Goal: Contribute content: Contribute content

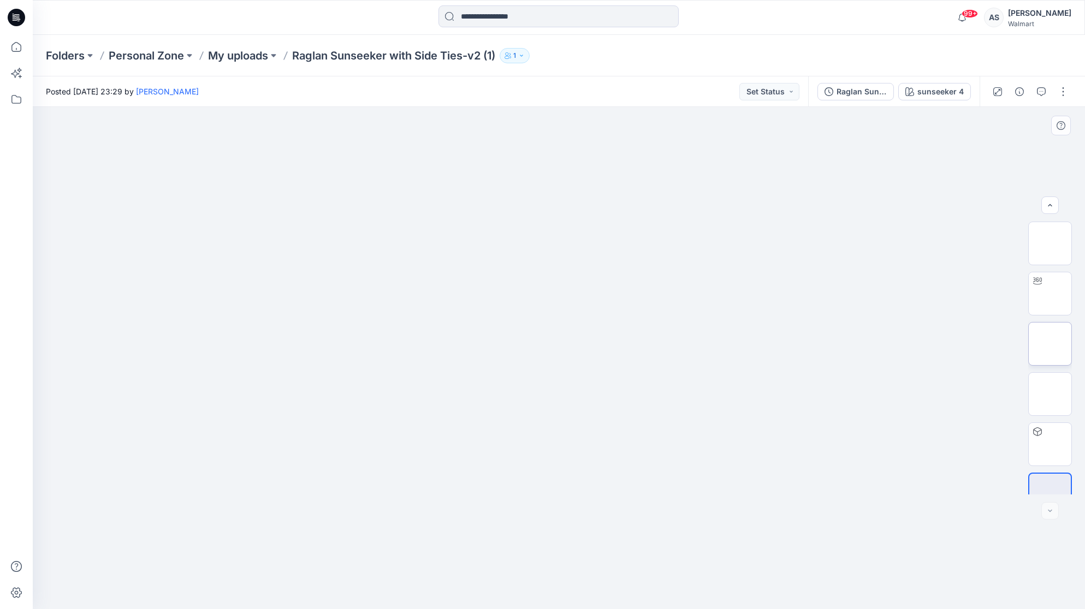
scroll to position [22, 0]
click at [1041, 334] on img at bounding box center [1050, 322] width 43 height 23
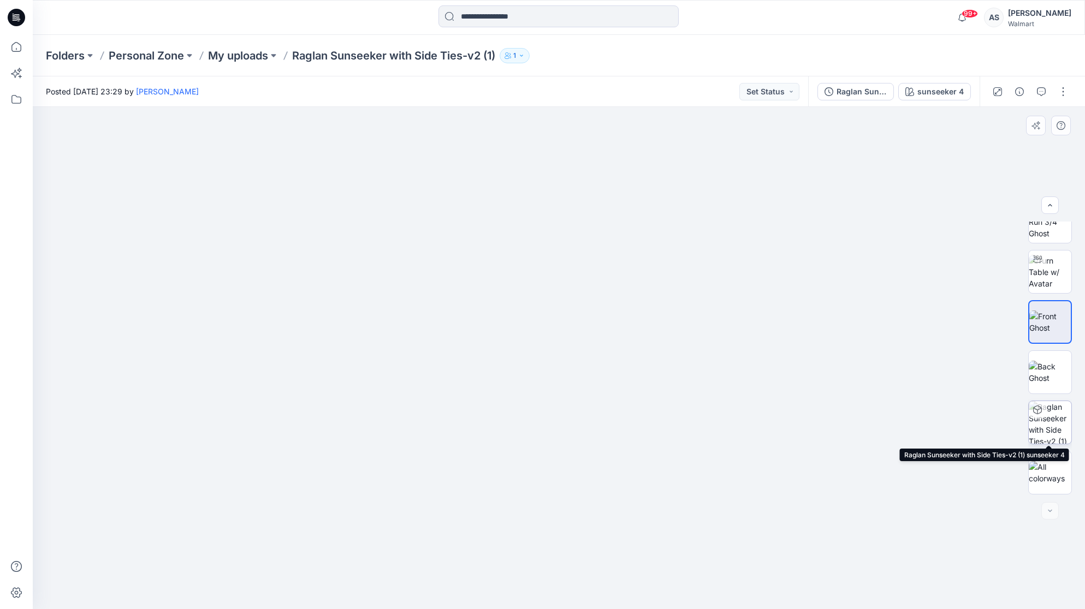
click at [1056, 433] on img at bounding box center [1050, 422] width 43 height 43
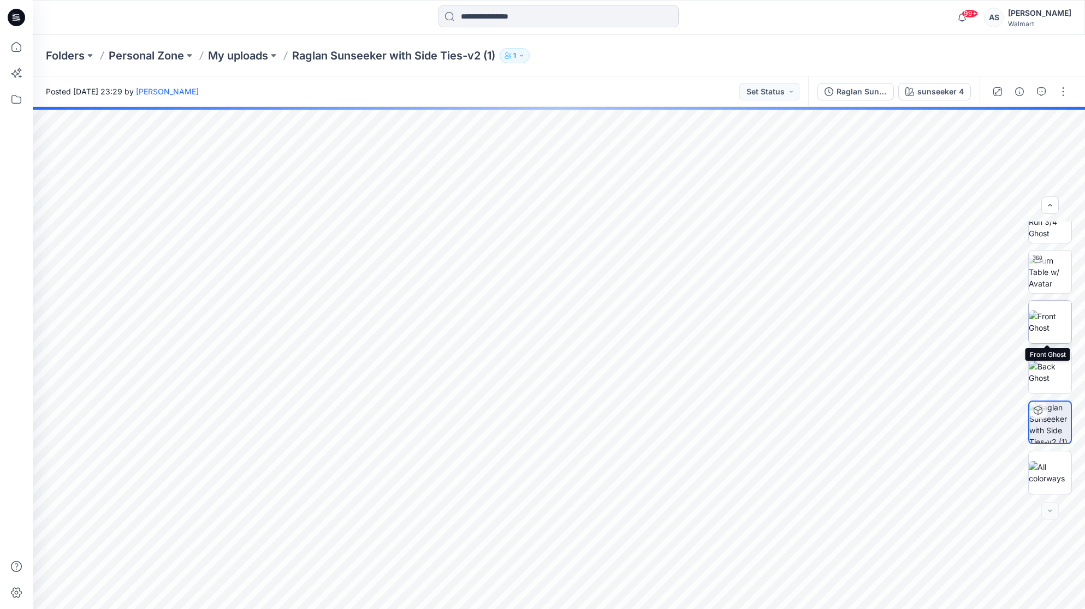
click at [1057, 329] on img at bounding box center [1050, 322] width 43 height 23
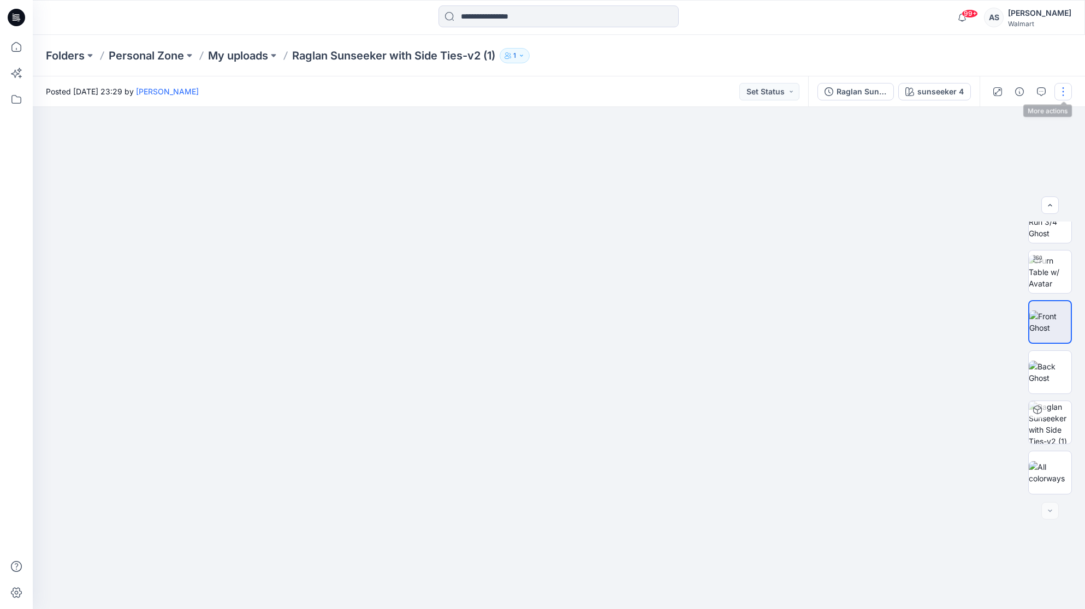
click at [1063, 97] on button "button" at bounding box center [1063, 91] width 17 height 17
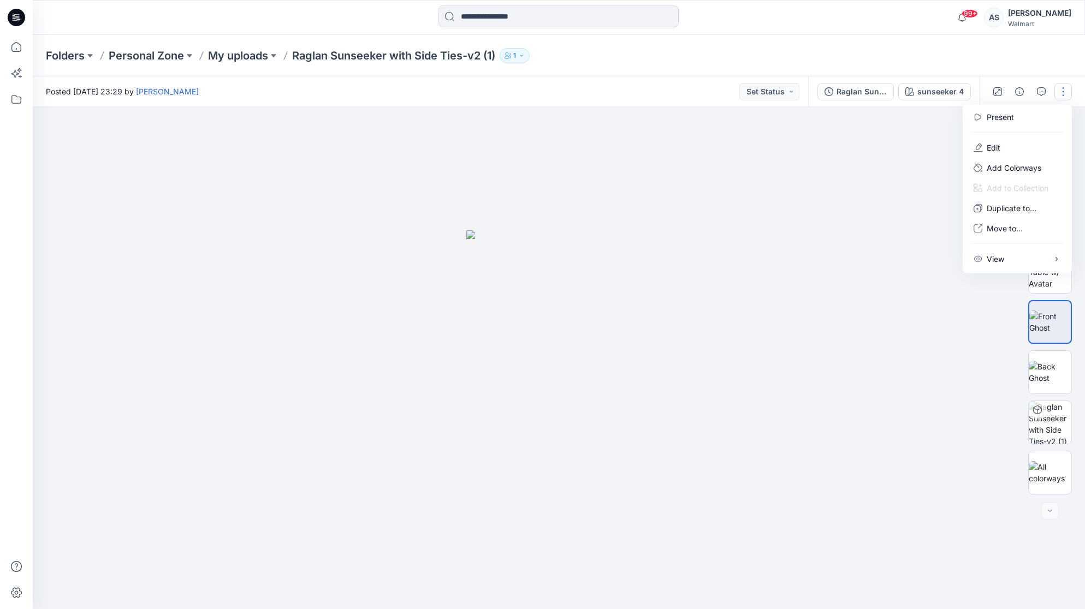
click at [1009, 271] on div "Present Edit Add Colorways Add to Collection Duplicate to... Move to... View Pr…" at bounding box center [1017, 189] width 109 height 169
click at [1006, 265] on button "View" at bounding box center [1017, 259] width 100 height 20
click at [1015, 210] on p "Duplicate to..." at bounding box center [1012, 208] width 50 height 11
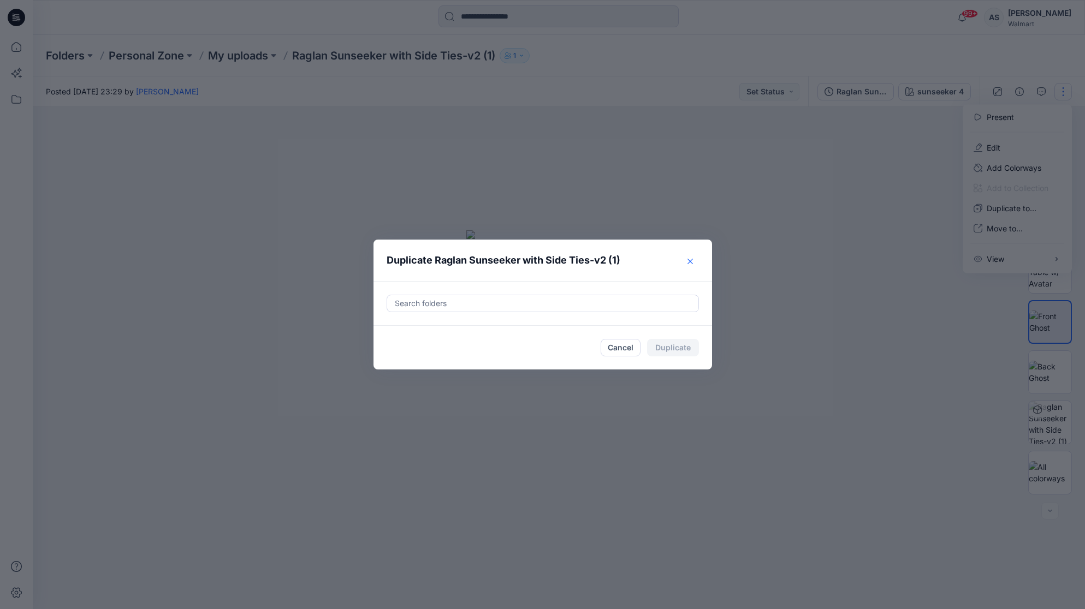
click at [689, 258] on button "Close" at bounding box center [690, 261] width 17 height 17
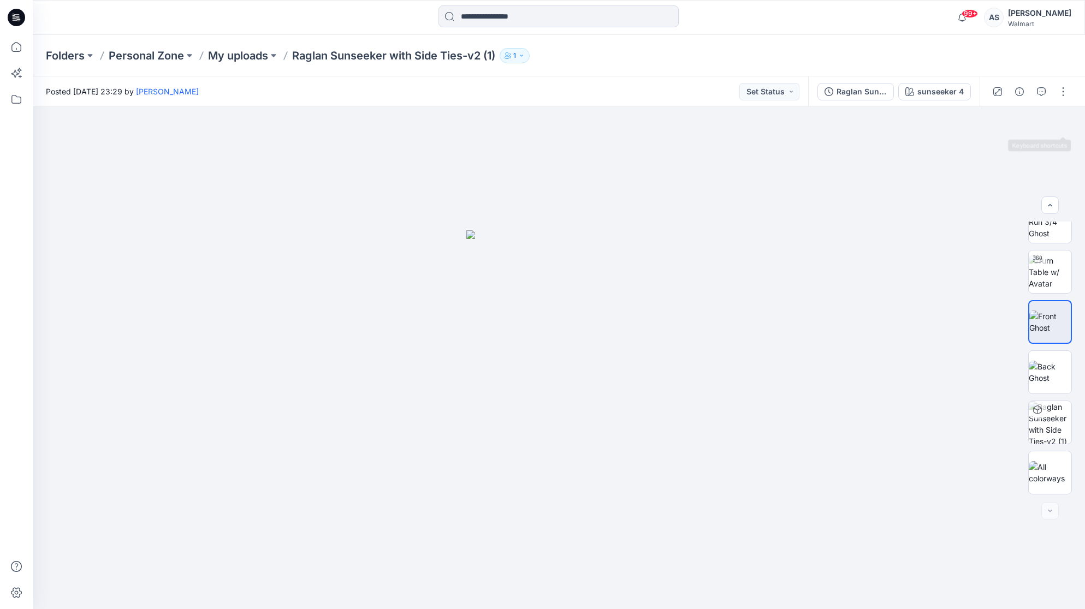
click at [1060, 79] on div at bounding box center [1030, 91] width 101 height 31
click at [1060, 81] on div at bounding box center [1030, 91] width 101 height 31
click at [1061, 88] on button "button" at bounding box center [1063, 91] width 17 height 17
click at [1062, 255] on button "View" at bounding box center [1017, 259] width 100 height 20
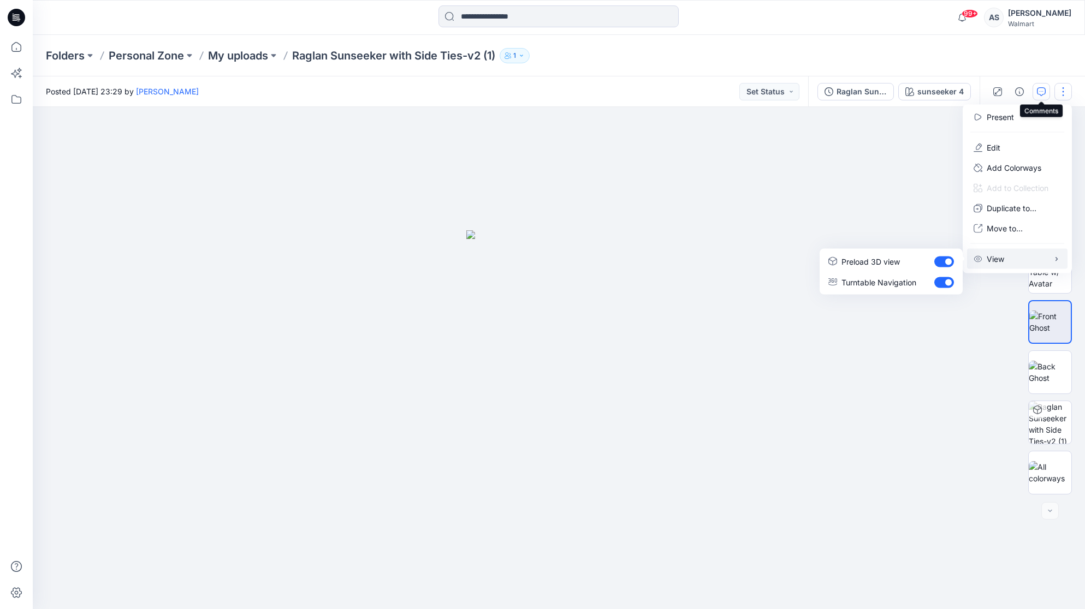
click at [1039, 92] on icon "button" at bounding box center [1041, 91] width 9 height 9
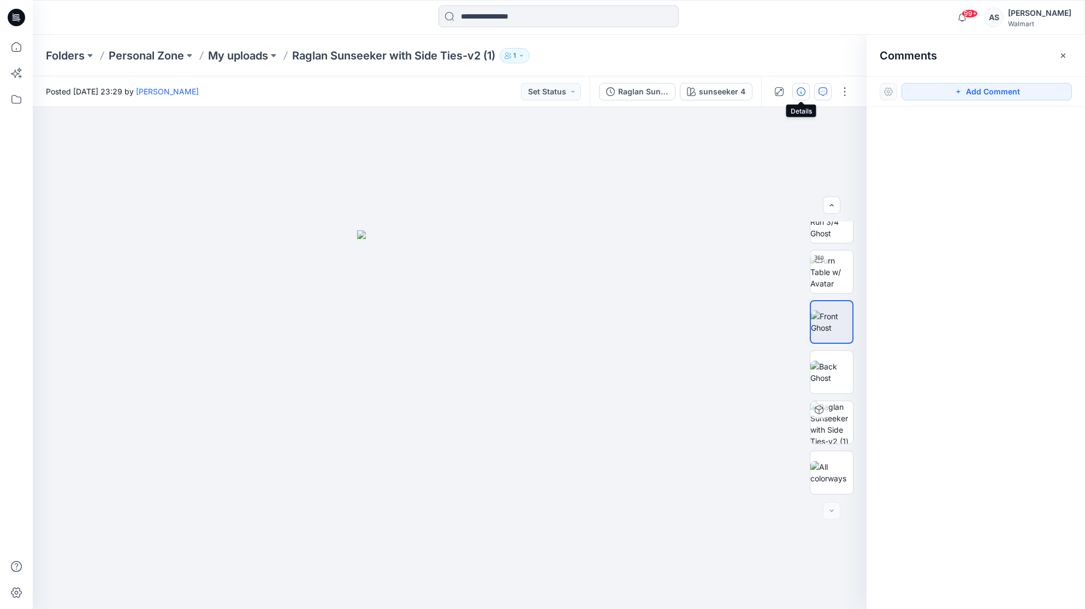
click at [803, 91] on icon "button" at bounding box center [801, 91] width 9 height 9
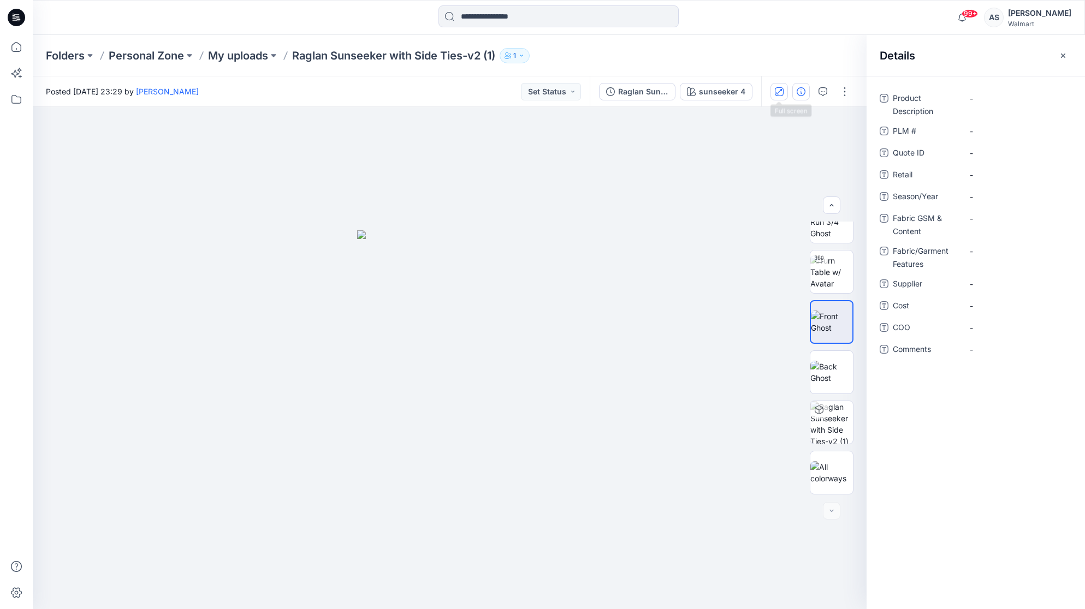
click at [782, 96] on icon "button" at bounding box center [779, 91] width 9 height 9
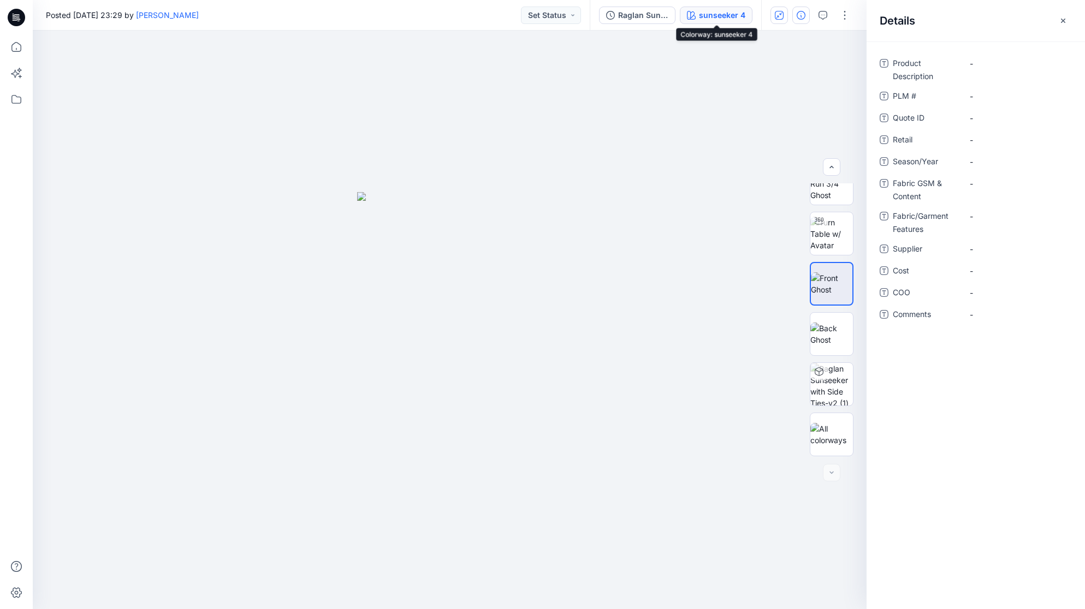
click at [729, 20] on div "sunseeker 4" at bounding box center [722, 15] width 46 height 12
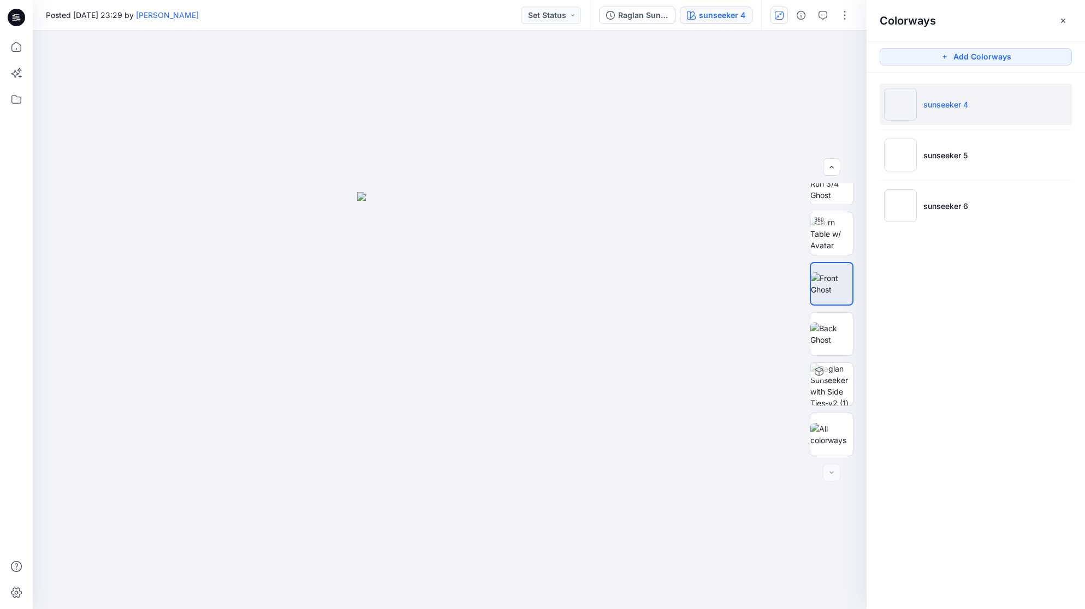
click at [960, 104] on p "sunseeker 4" at bounding box center [946, 104] width 45 height 11
click at [848, 20] on button "button" at bounding box center [844, 15] width 17 height 17
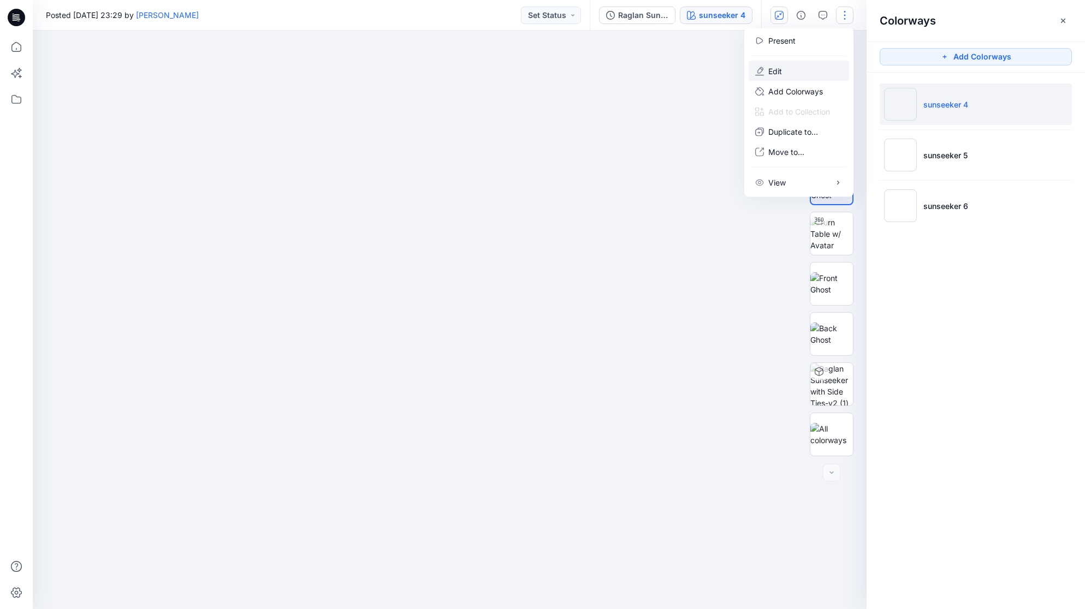
click at [779, 70] on p "Edit" at bounding box center [775, 71] width 14 height 11
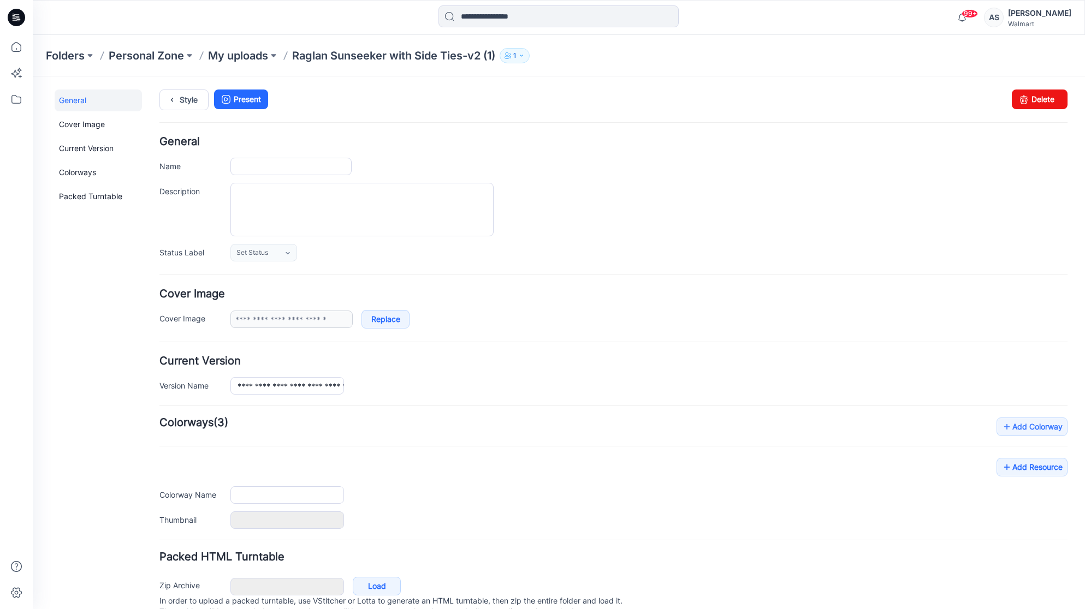
type input "**********"
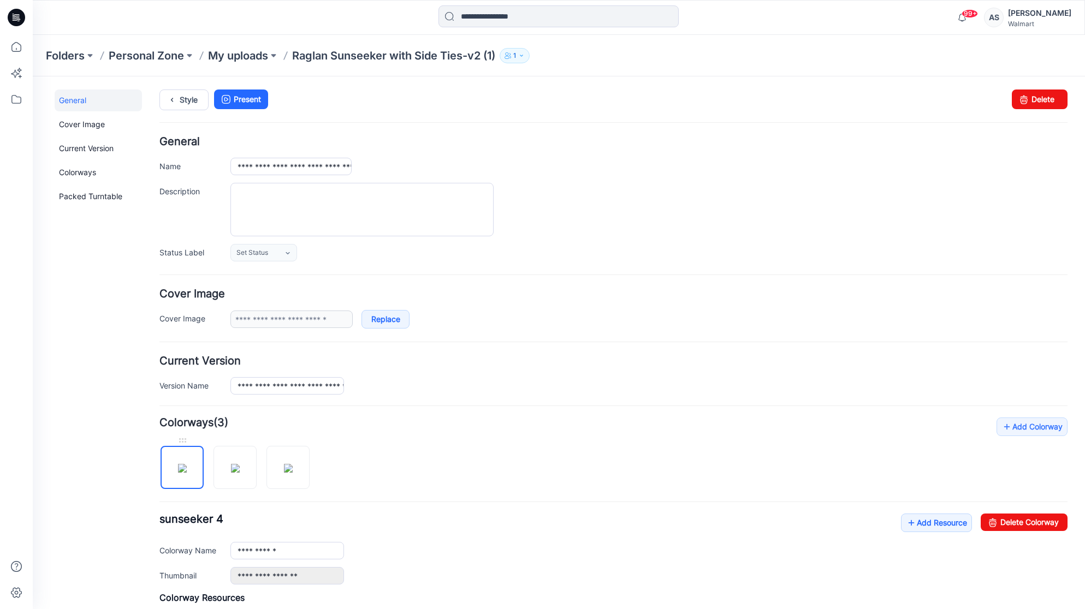
click at [178, 467] on img at bounding box center [182, 468] width 9 height 9
click at [61, 131] on link "Cover Image" at bounding box center [98, 125] width 87 height 22
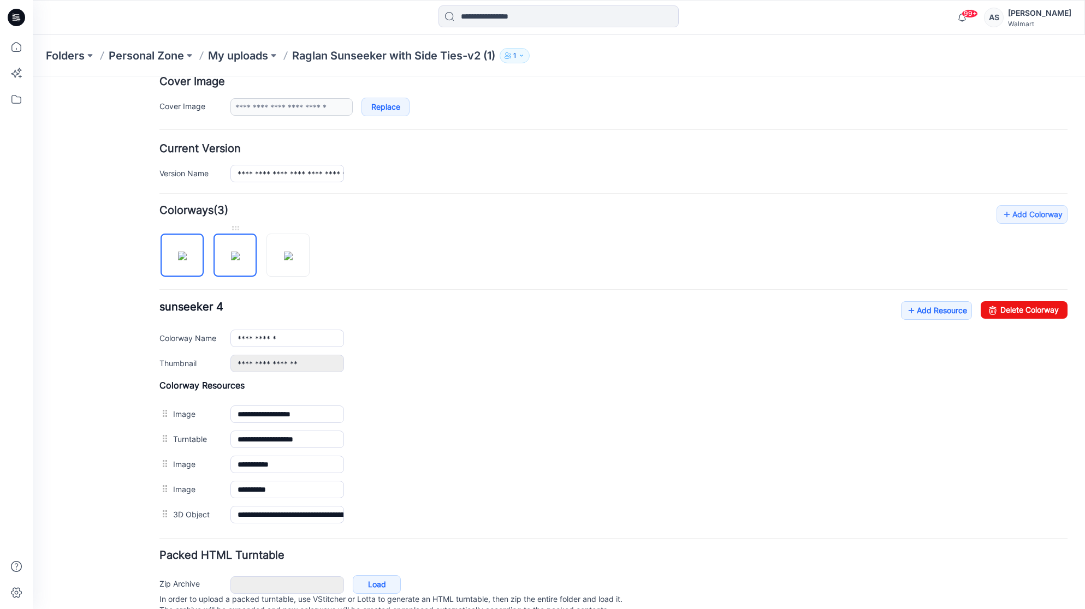
click at [231, 257] on img at bounding box center [235, 256] width 9 height 9
click at [178, 252] on img at bounding box center [182, 256] width 9 height 9
click at [178, 261] on img at bounding box center [182, 256] width 9 height 9
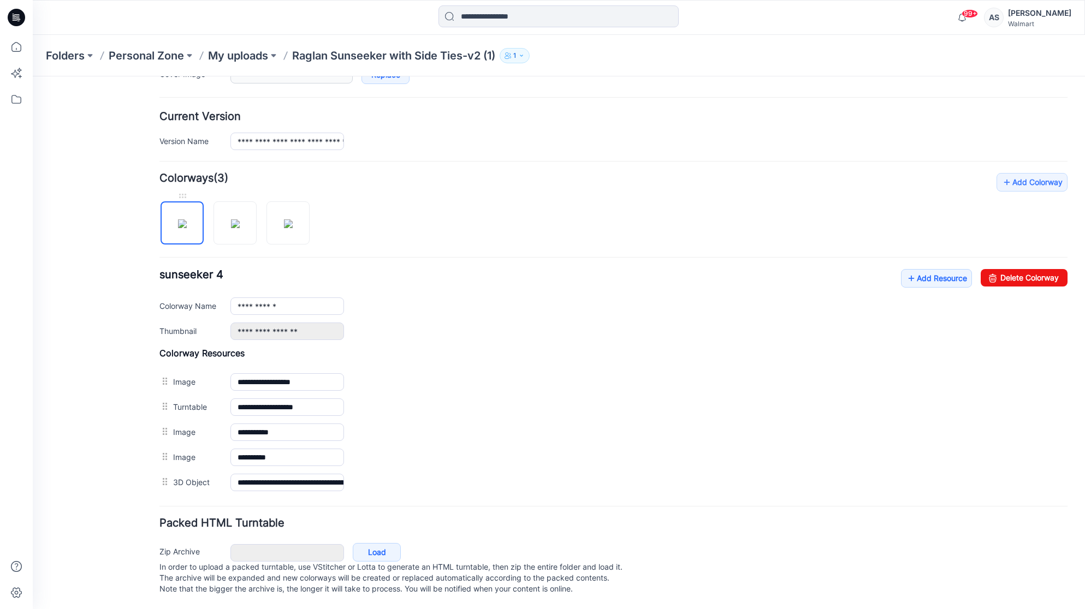
click at [178, 228] on img at bounding box center [182, 224] width 9 height 9
click at [231, 222] on img at bounding box center [235, 224] width 9 height 9
click at [212, 217] on div at bounding box center [238, 218] width 159 height 56
click at [178, 222] on img at bounding box center [182, 224] width 9 height 9
type input "**********"
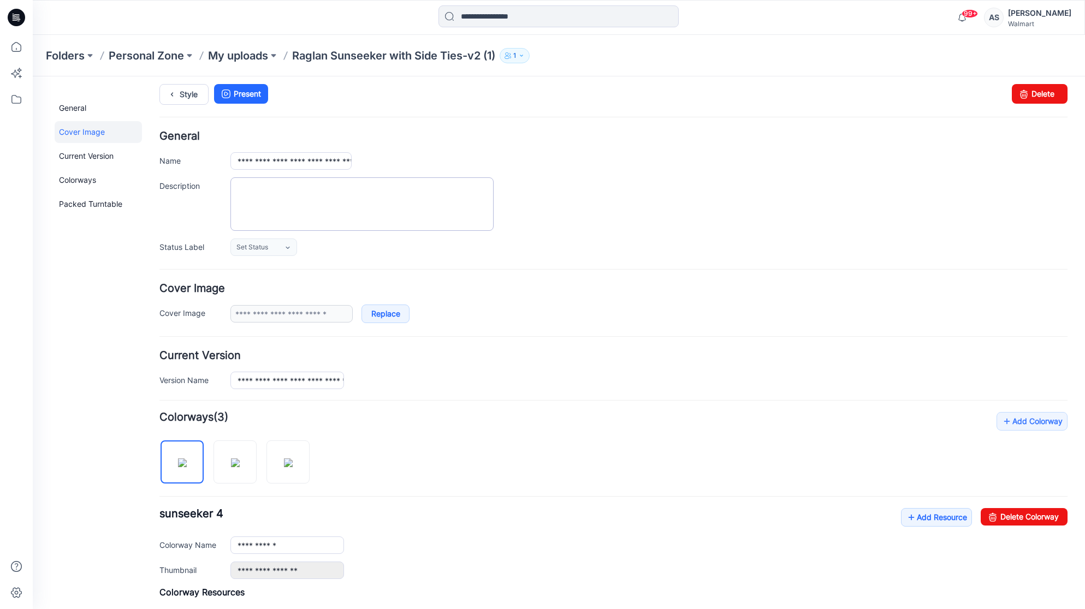
scroll to position [0, 0]
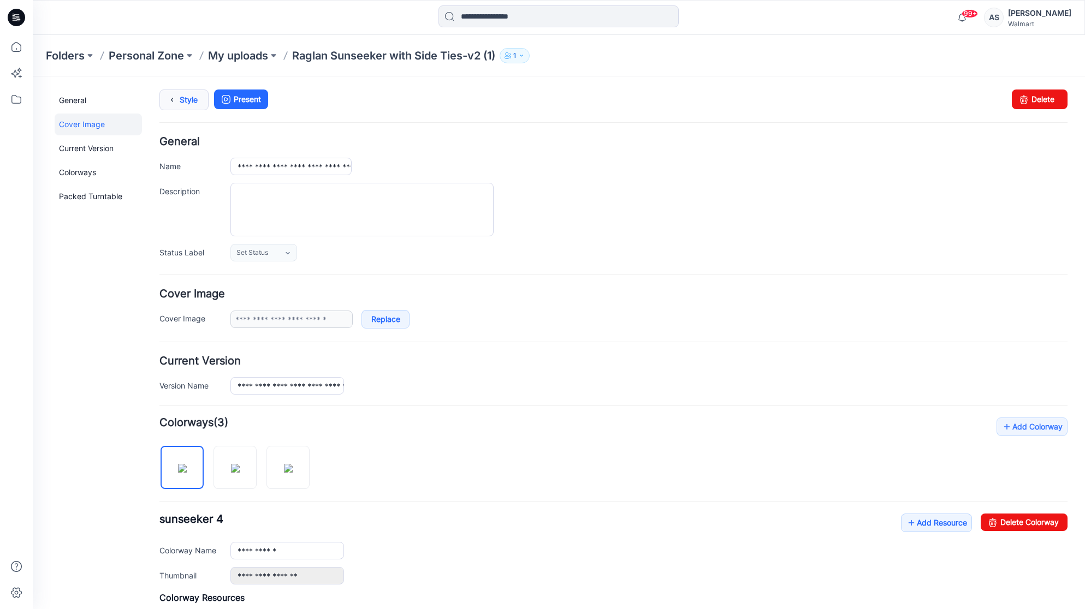
click at [184, 105] on link "Style" at bounding box center [183, 100] width 49 height 21
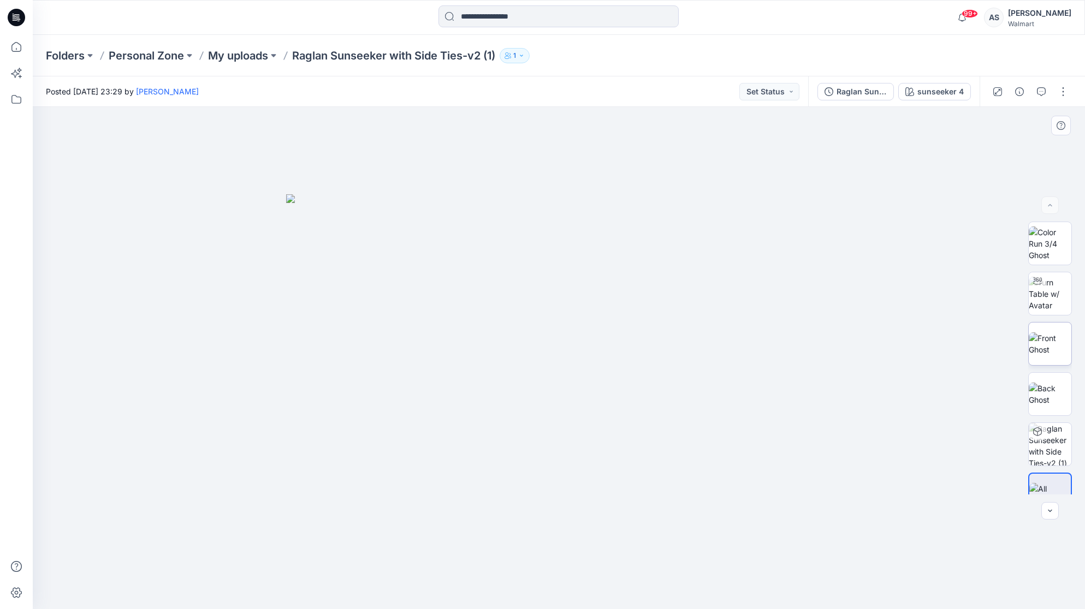
click at [1048, 347] on img at bounding box center [1050, 344] width 43 height 23
click at [1063, 96] on button "button" at bounding box center [1063, 91] width 17 height 17
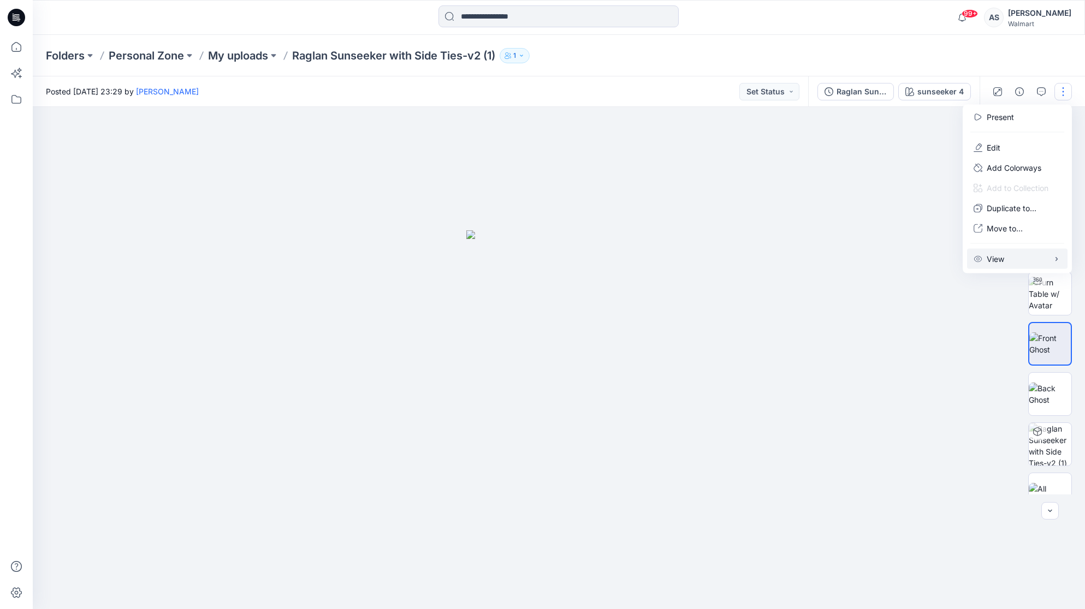
click at [1010, 250] on button "View" at bounding box center [1017, 259] width 100 height 20
click at [1017, 122] on button "Present" at bounding box center [1017, 117] width 100 height 20
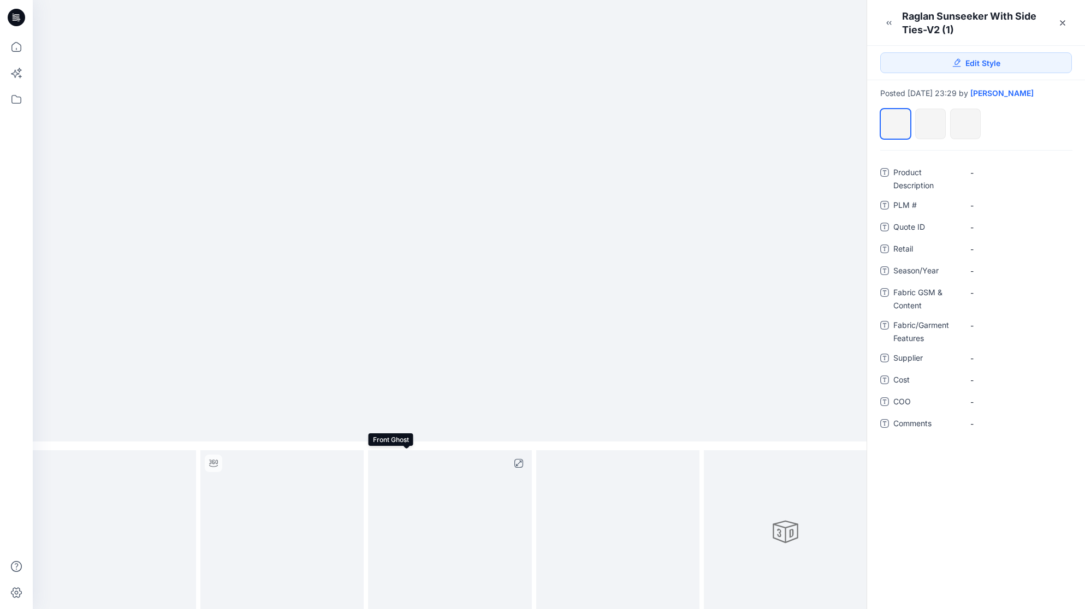
click at [450, 532] on img at bounding box center [450, 532] width 0 height 0
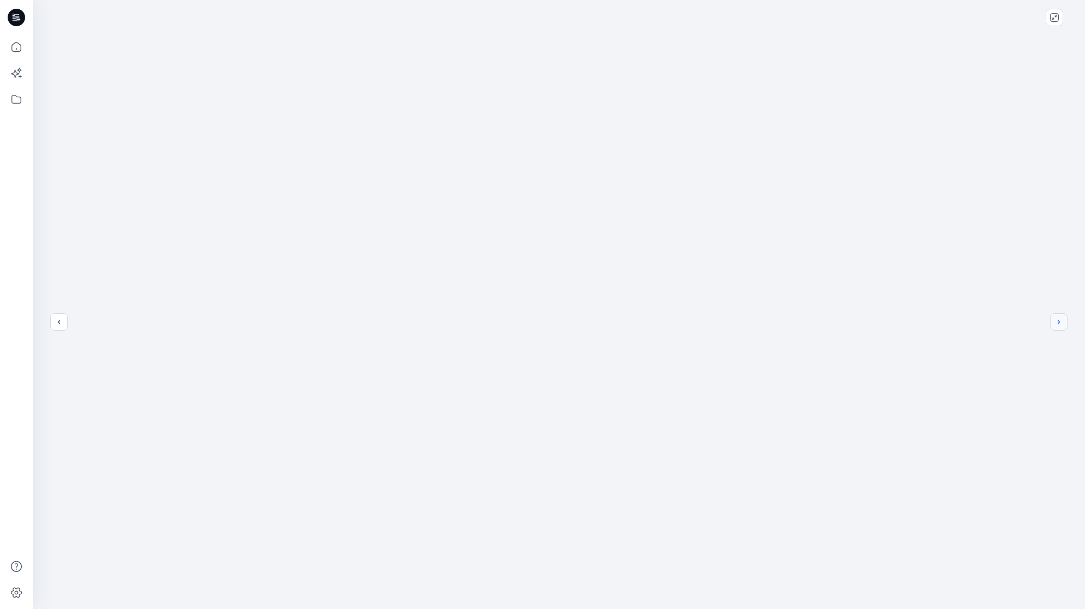
click at [1062, 326] on icon "next" at bounding box center [1059, 322] width 9 height 9
click at [62, 317] on button "previous" at bounding box center [58, 321] width 17 height 17
click at [1055, 22] on button "close-full-preview" at bounding box center [1054, 17] width 17 height 17
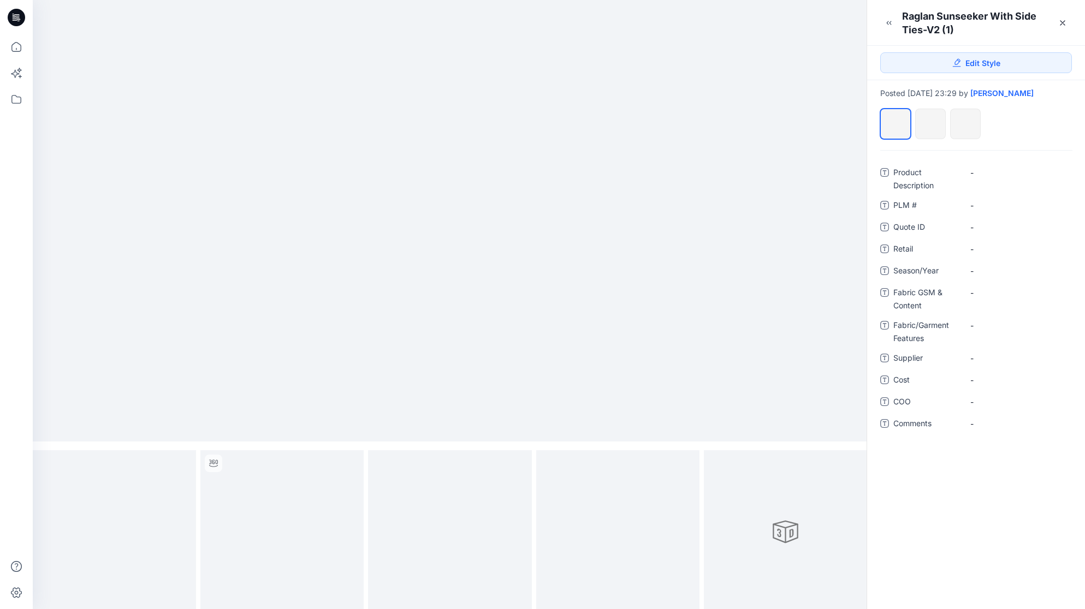
drag, startPoint x: 263, startPoint y: 200, endPoint x: 290, endPoint y: 217, distance: 32.1
click at [450, 221] on img at bounding box center [450, 221] width 0 height 0
click at [986, 63] on span "Edit Style" at bounding box center [983, 62] width 35 height 11
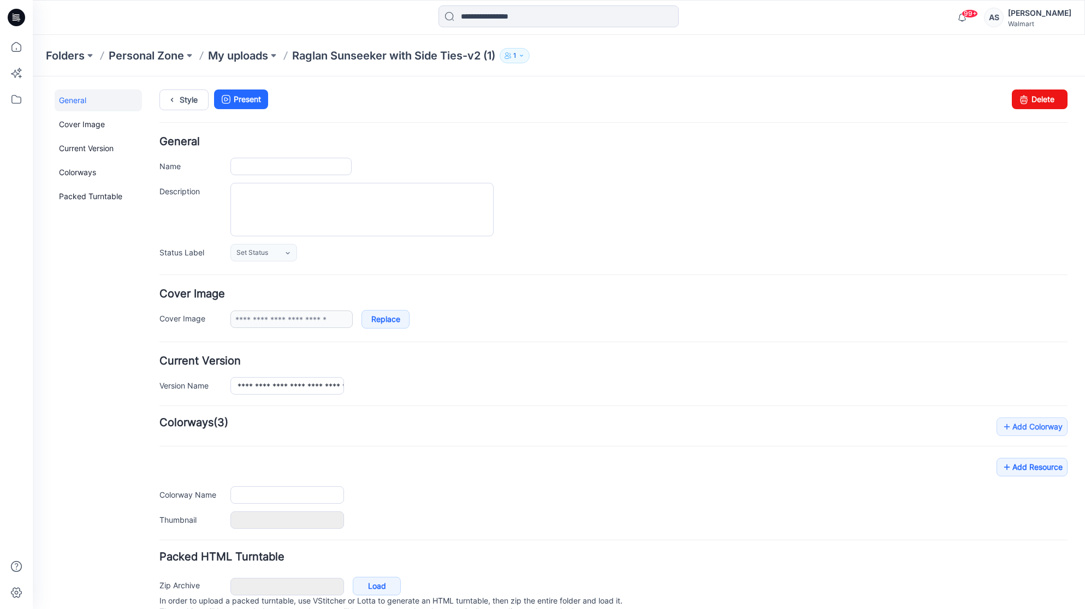
type input "**********"
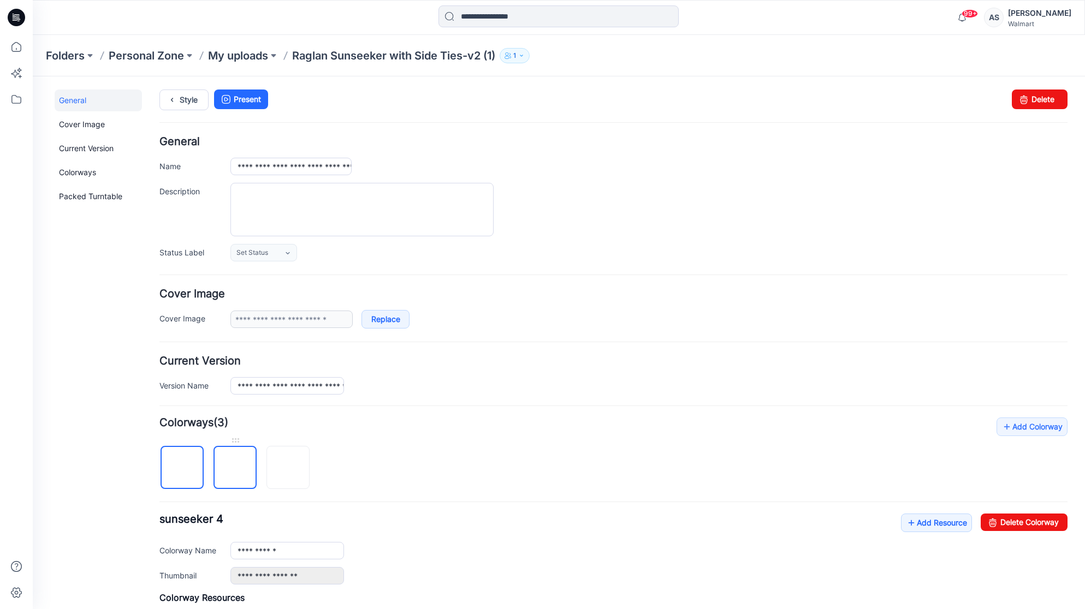
click at [235, 469] on img at bounding box center [235, 469] width 0 height 0
click at [1026, 528] on link "Delete Colorway" at bounding box center [1024, 522] width 87 height 17
click at [288, 469] on img at bounding box center [288, 469] width 0 height 0
click at [985, 520] on icon at bounding box center [992, 522] width 15 height 17
type input "**********"
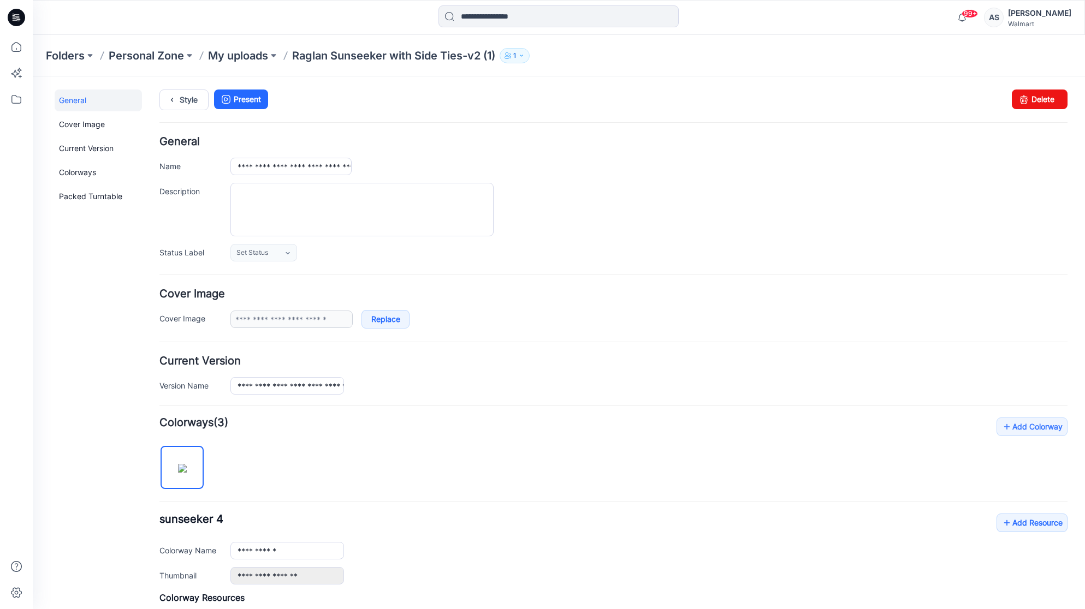
click at [187, 466] on img at bounding box center [182, 468] width 9 height 9
click at [86, 152] on link "Current Version" at bounding box center [98, 149] width 87 height 22
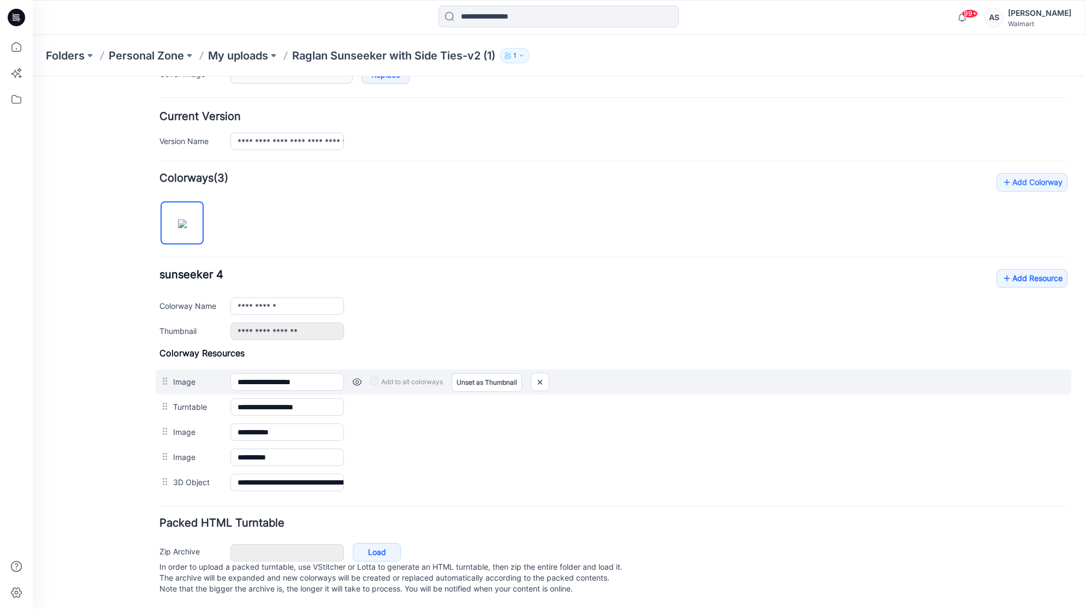
scroll to position [253, 0]
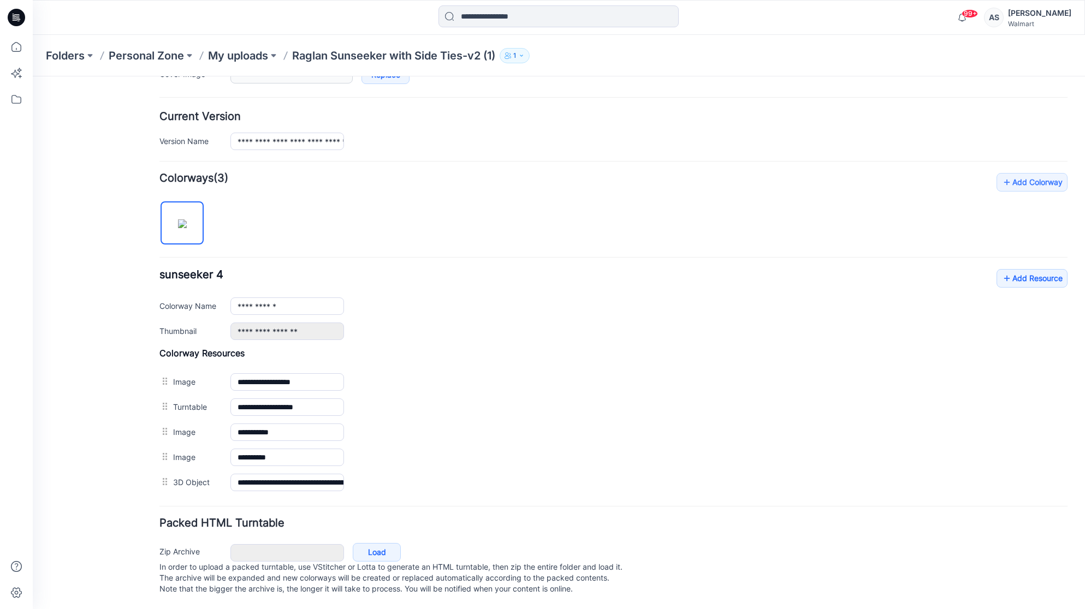
click at [184, 224] on img at bounding box center [182, 224] width 9 height 9
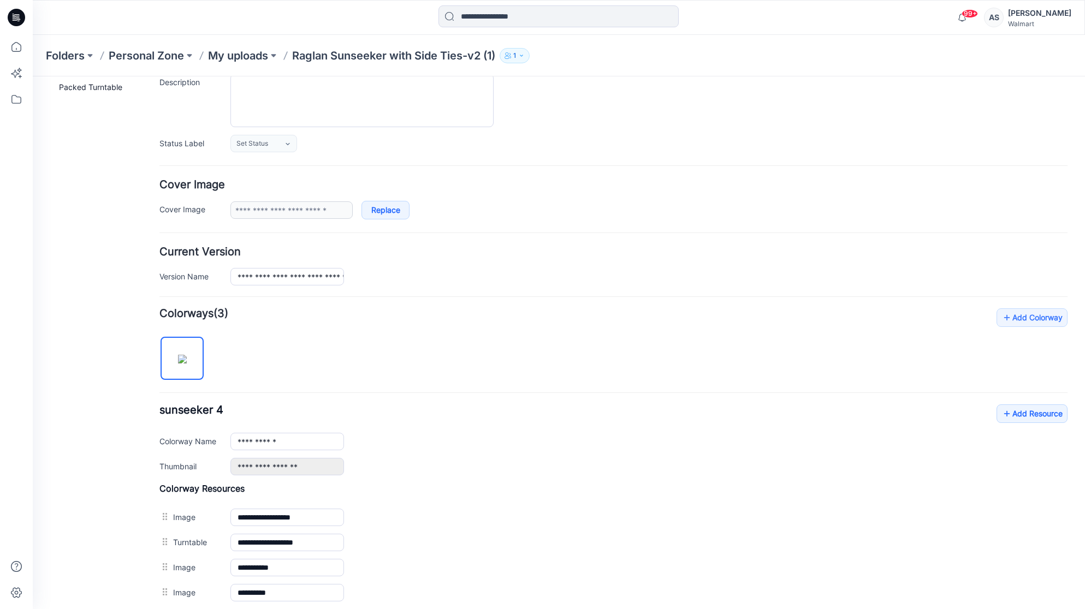
scroll to position [0, 0]
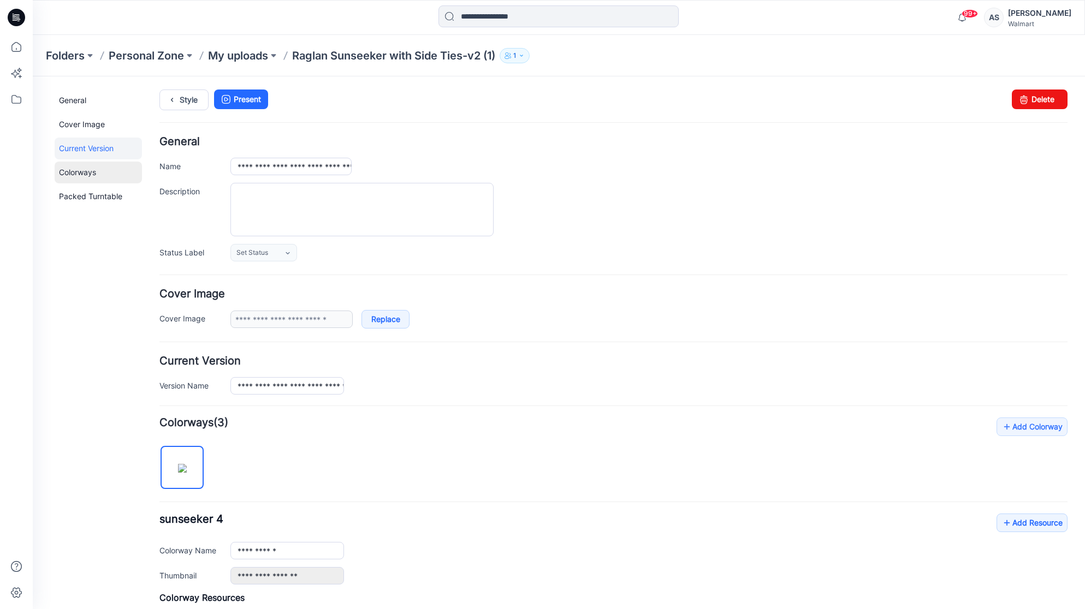
click at [65, 180] on link "Colorways" at bounding box center [98, 173] width 87 height 22
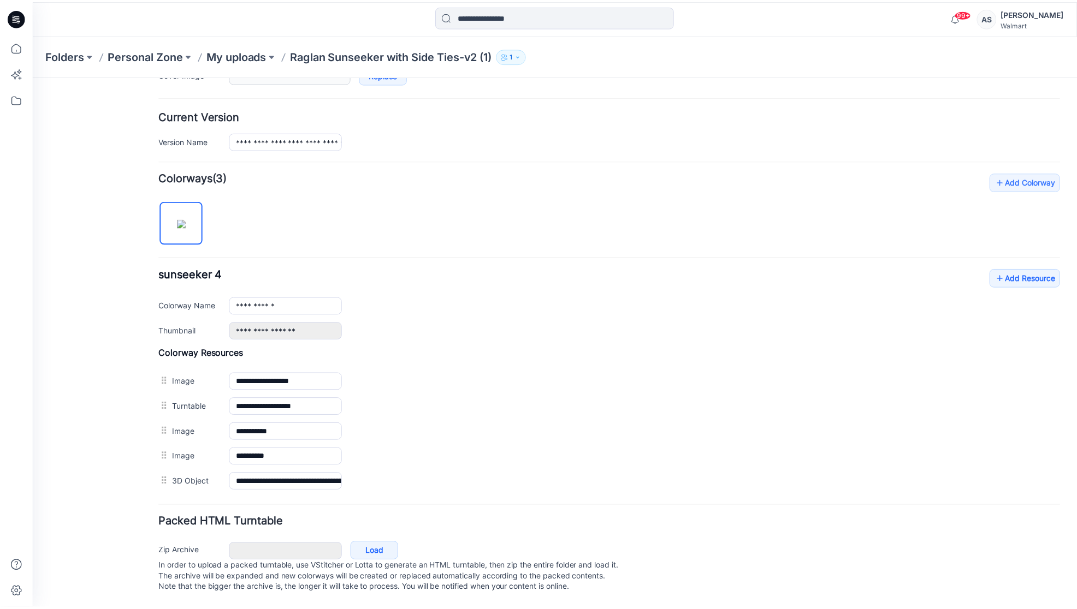
scroll to position [137, 0]
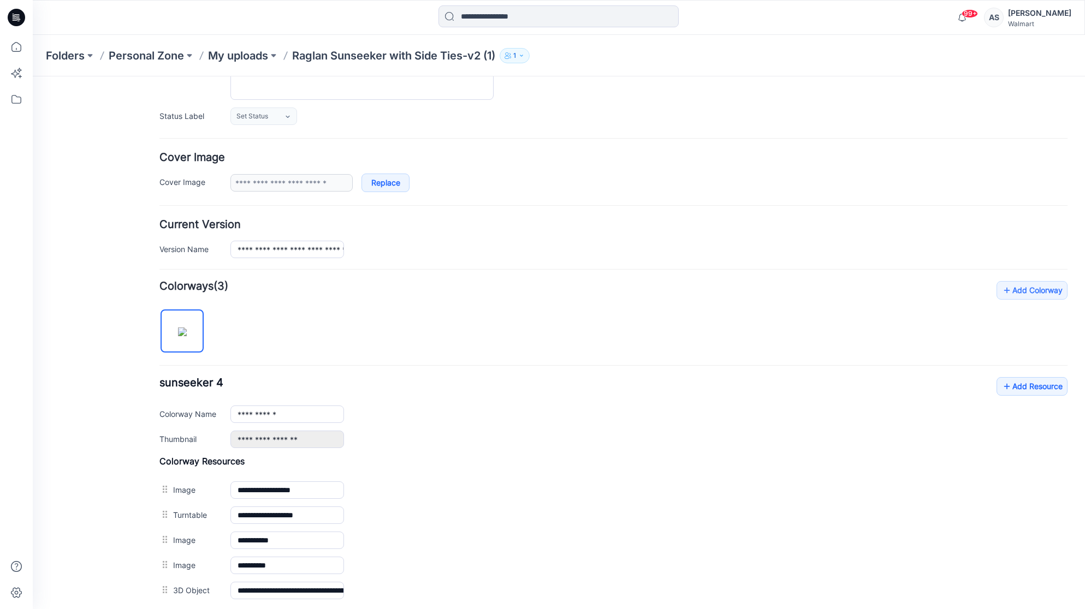
click at [183, 328] on img at bounding box center [182, 332] width 9 height 9
click at [654, 216] on form "**********" at bounding box center [613, 353] width 908 height 707
click at [25, 97] on icon at bounding box center [16, 99] width 24 height 24
click at [20, 54] on icon at bounding box center [16, 47] width 24 height 24
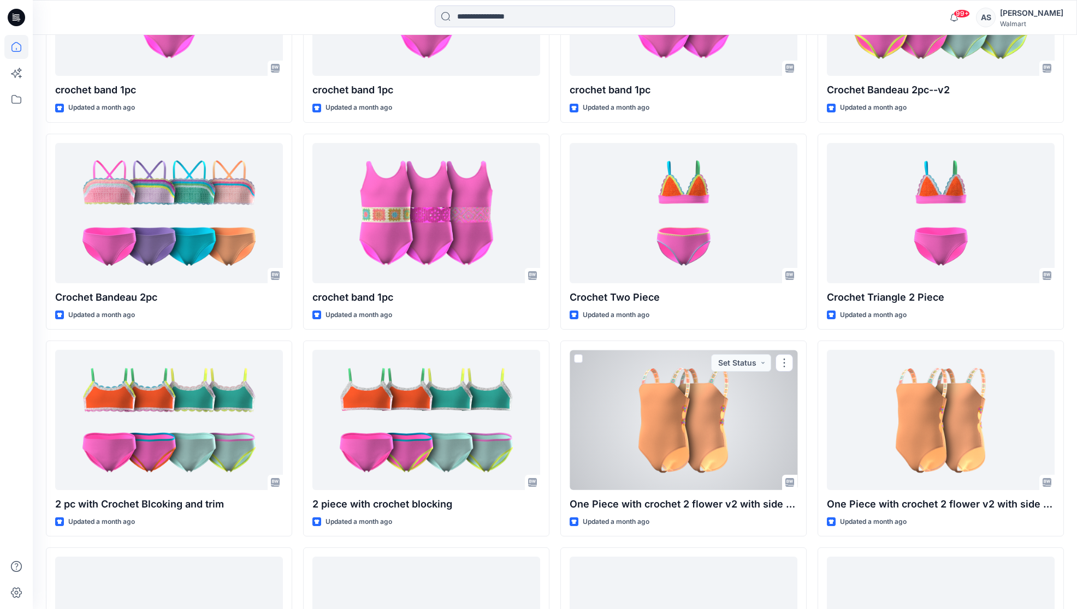
scroll to position [1673, 0]
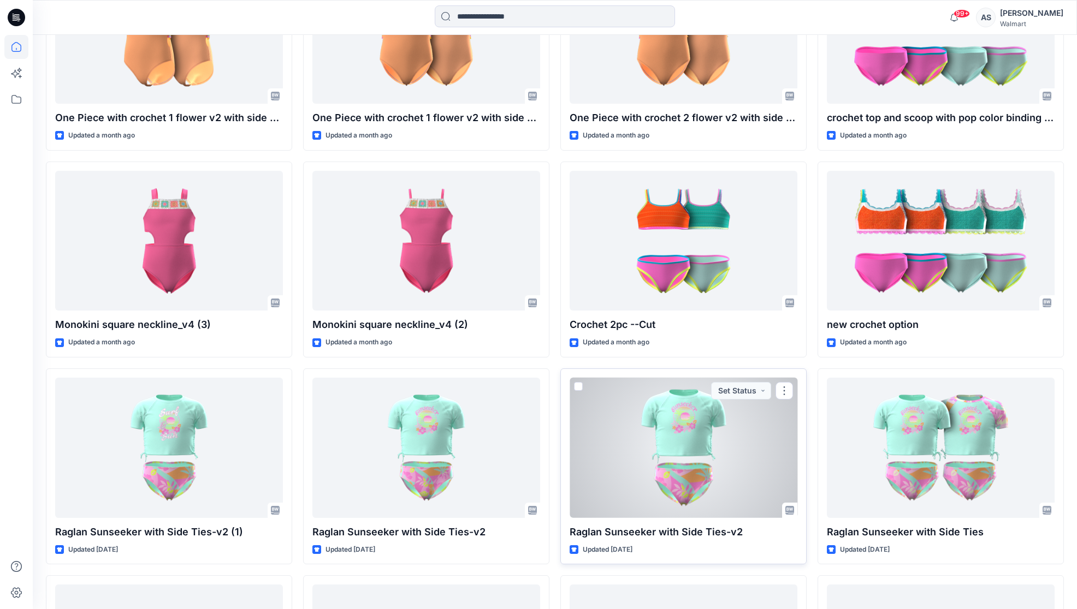
click at [667, 442] on div at bounding box center [684, 448] width 228 height 140
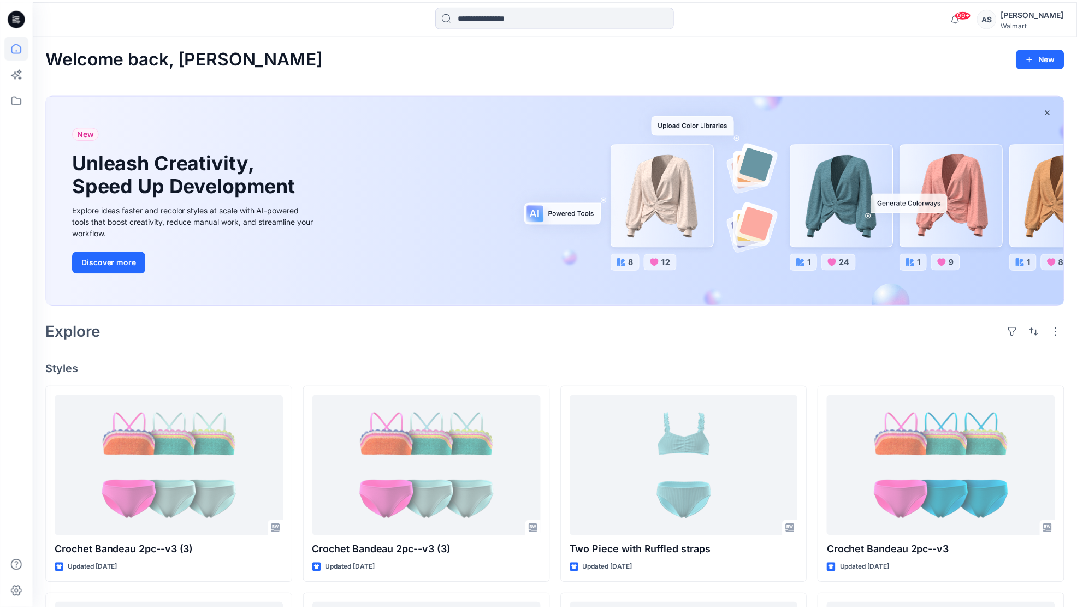
scroll to position [1673, 0]
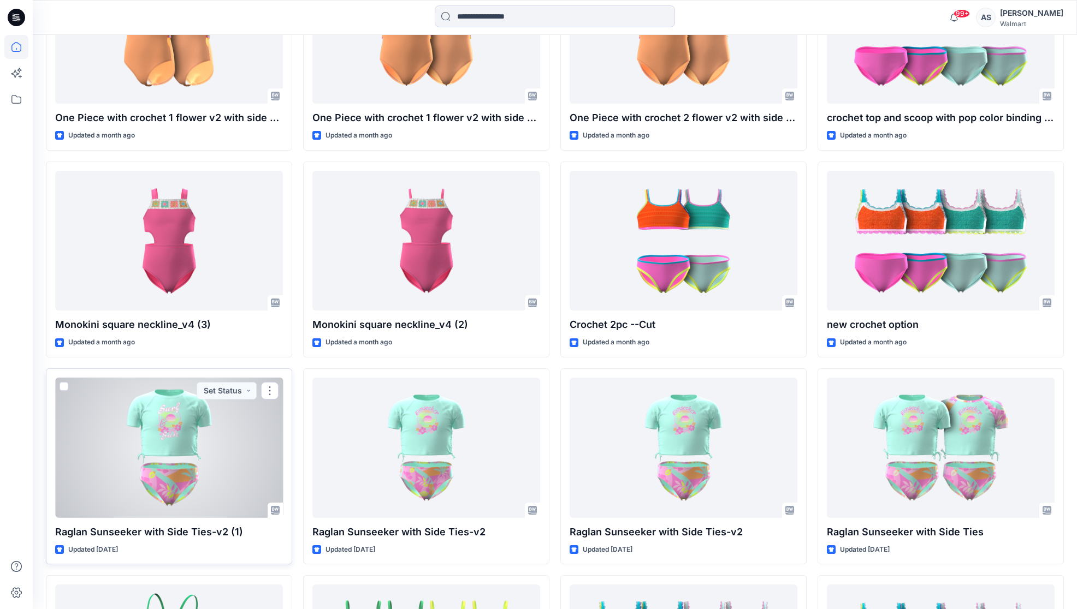
click at [164, 445] on div at bounding box center [169, 448] width 228 height 140
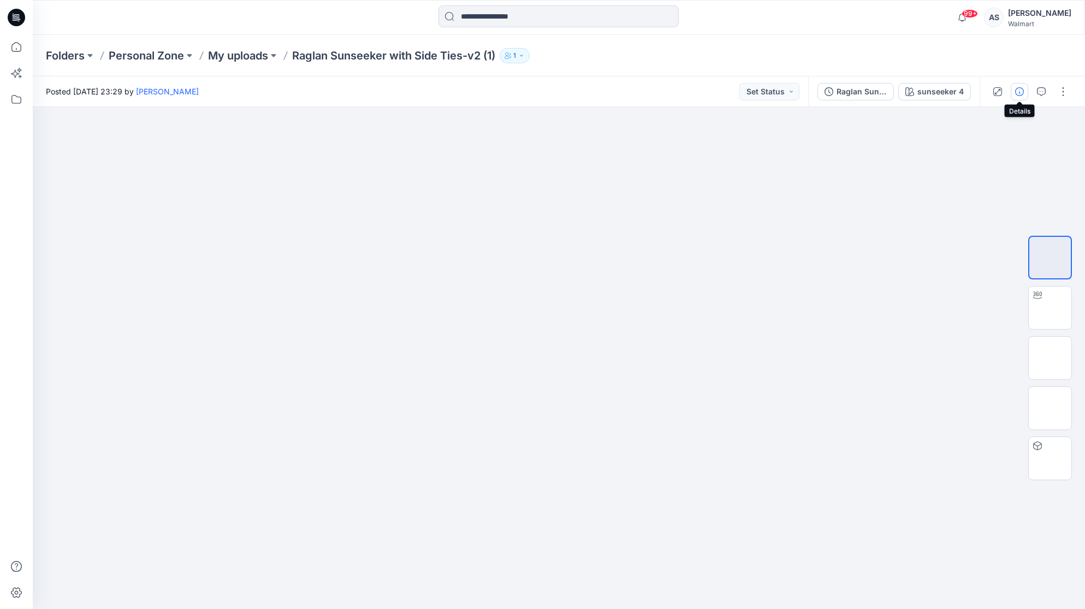
click at [1019, 88] on icon "button" at bounding box center [1019, 91] width 9 height 9
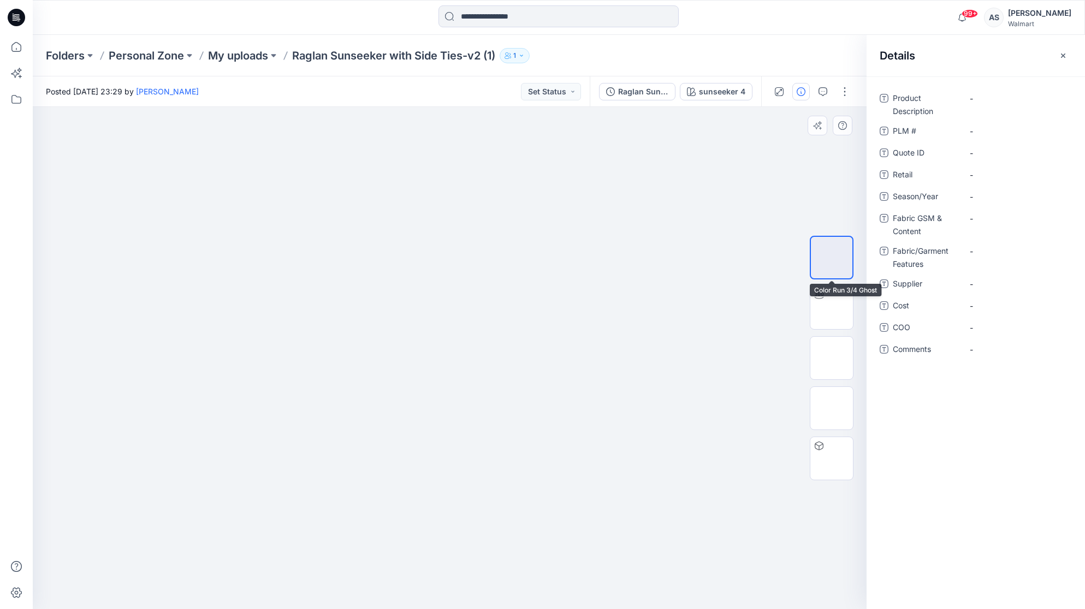
click at [832, 258] on img at bounding box center [832, 258] width 0 height 0
click at [849, 91] on button "button" at bounding box center [844, 91] width 17 height 17
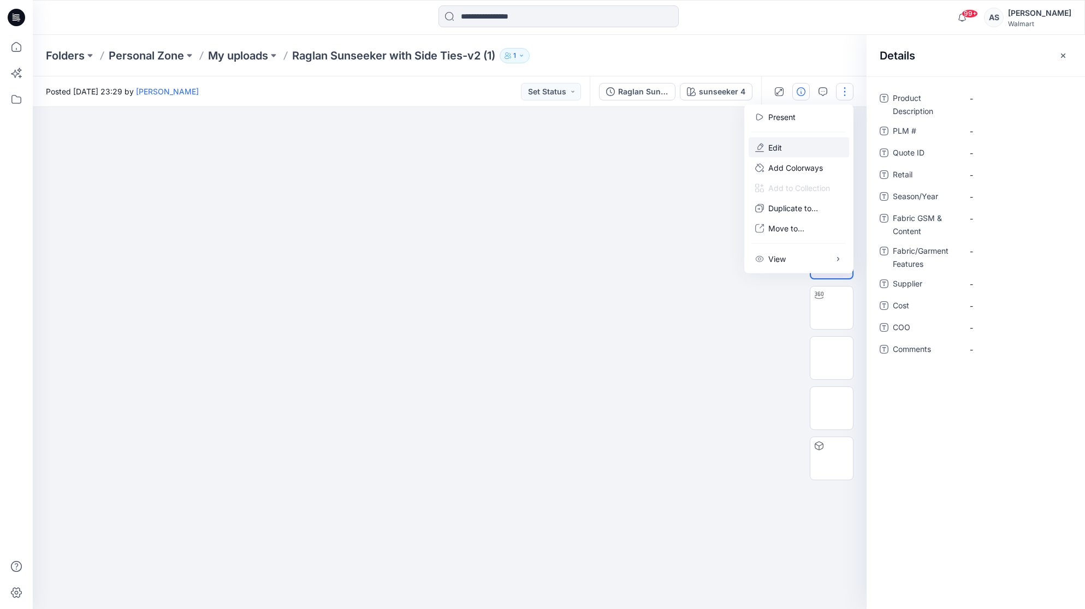
click at [797, 150] on button "Edit" at bounding box center [799, 148] width 100 height 20
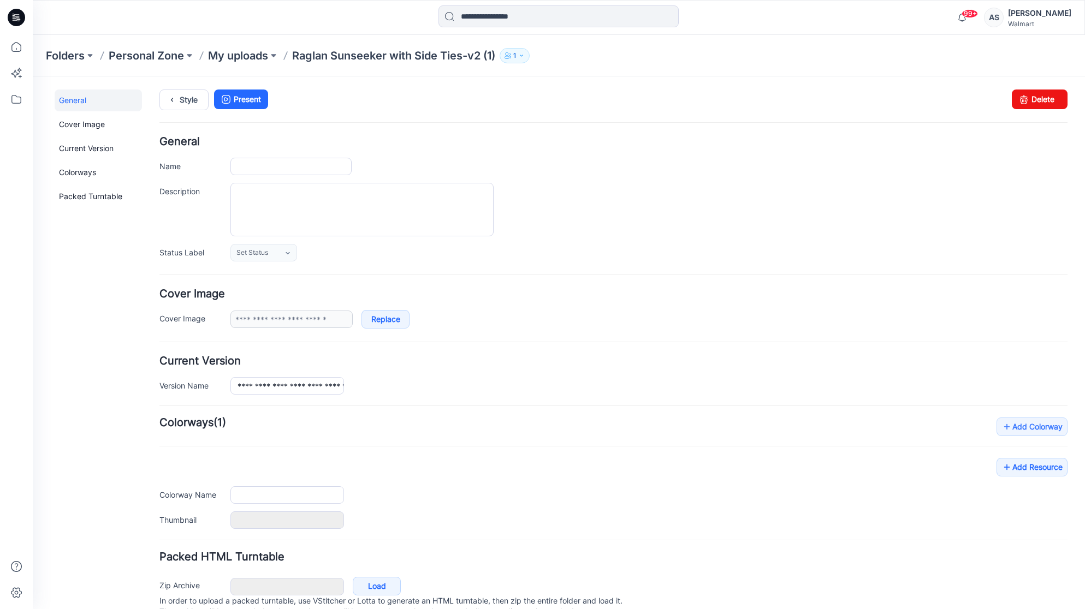
type input "**********"
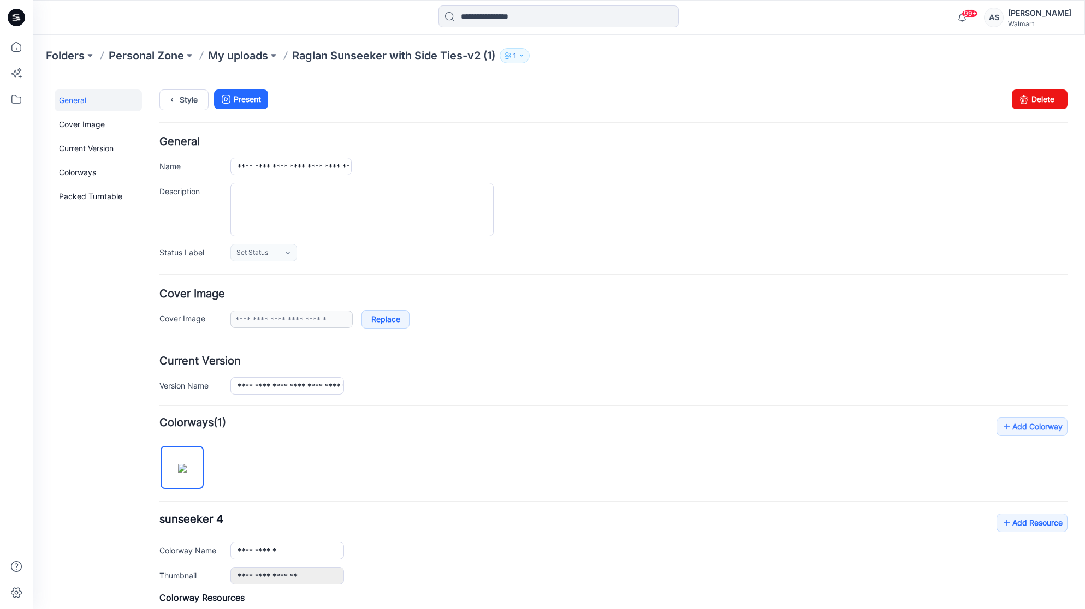
click at [185, 464] on img at bounding box center [182, 468] width 9 height 9
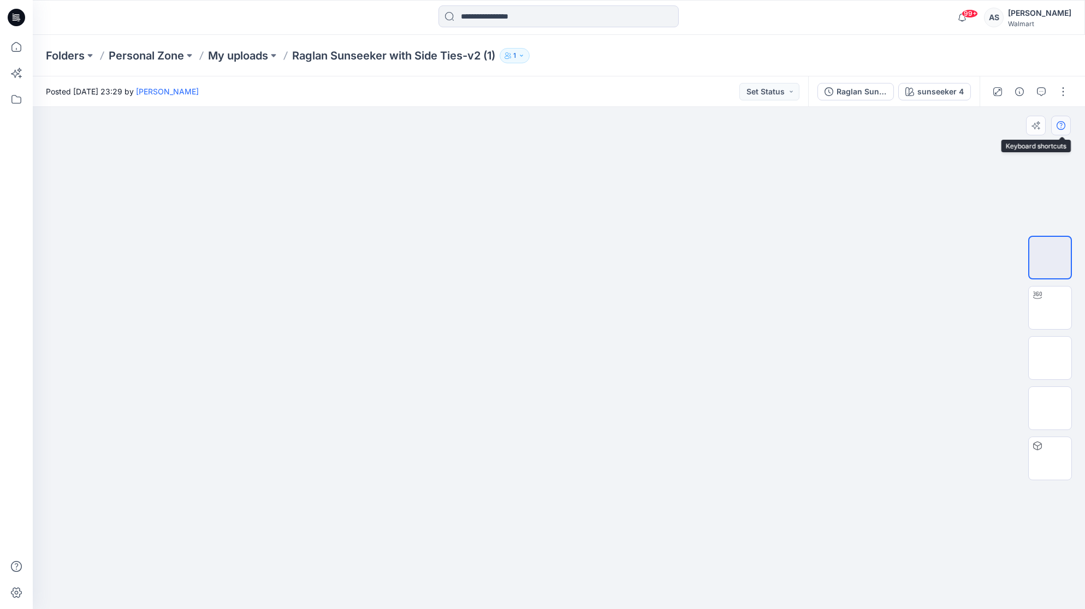
click at [1070, 128] on button "button" at bounding box center [1061, 126] width 20 height 20
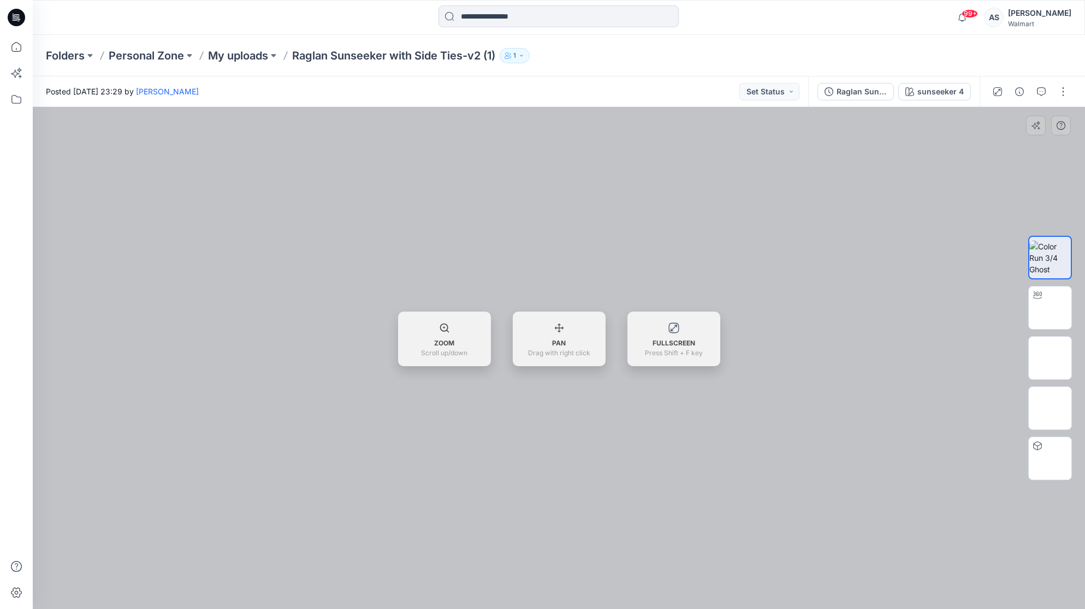
click at [1026, 123] on div at bounding box center [559, 358] width 1052 height 502
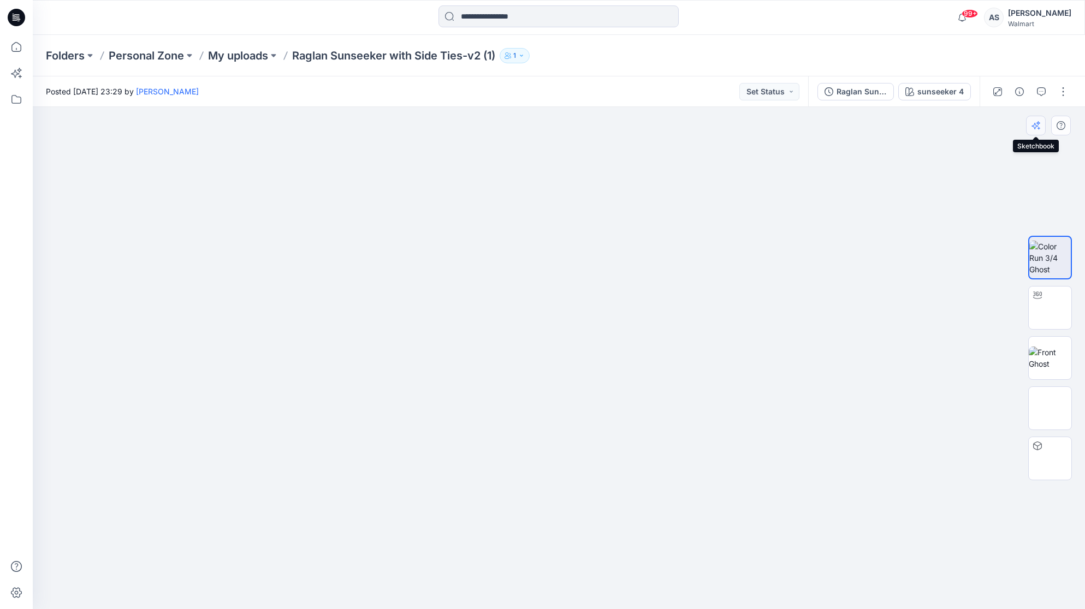
click at [1029, 128] on button "button" at bounding box center [1036, 126] width 20 height 20
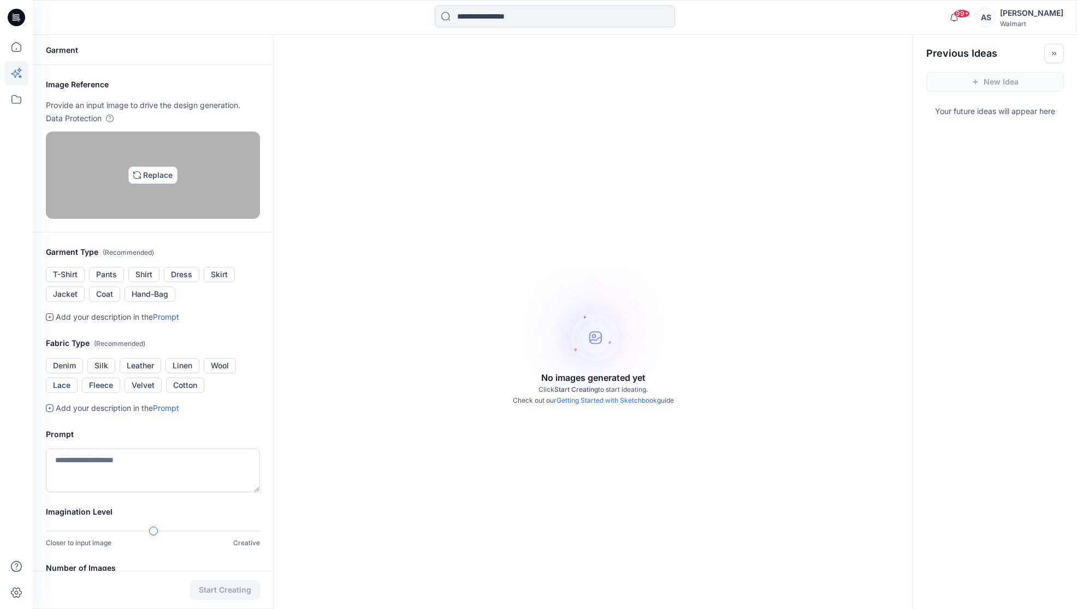
click at [153, 175] on img at bounding box center [153, 175] width 0 height 0
